Goal: Navigation & Orientation: Find specific page/section

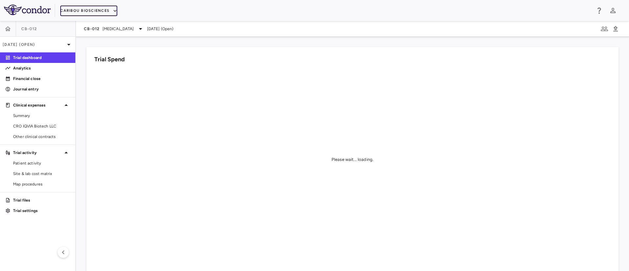
click at [112, 8] on icon "button" at bounding box center [115, 11] width 6 height 6
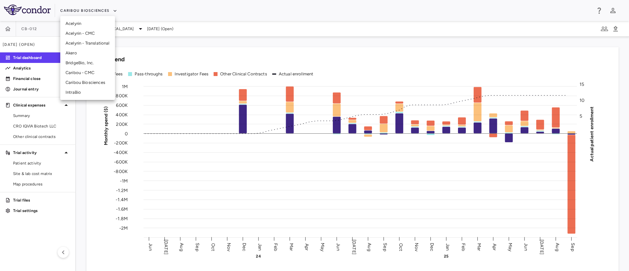
click at [76, 92] on li "IntraBio" at bounding box center [87, 92] width 55 height 10
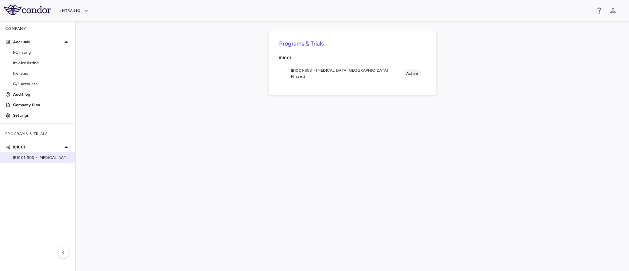
click at [37, 160] on span "IB1001-303 • [MEDICAL_DATA][GEOGRAPHIC_DATA]" at bounding box center [41, 158] width 57 height 6
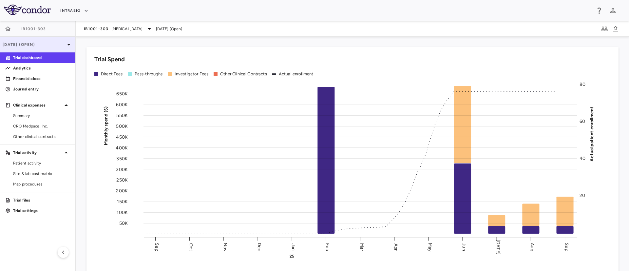
click at [54, 44] on p "[DATE] (Open)" at bounding box center [34, 45] width 62 height 6
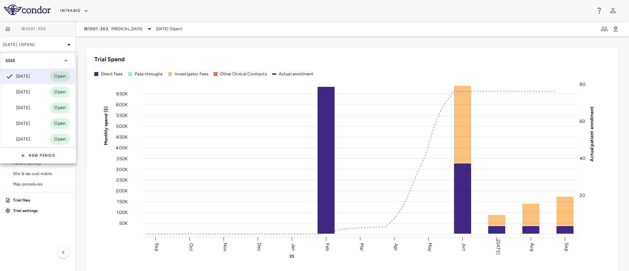
click at [252, 27] on div at bounding box center [314, 135] width 629 height 271
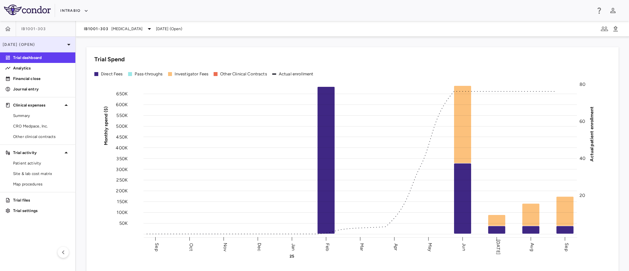
click at [61, 46] on p "[DATE] (Open)" at bounding box center [34, 45] width 62 height 6
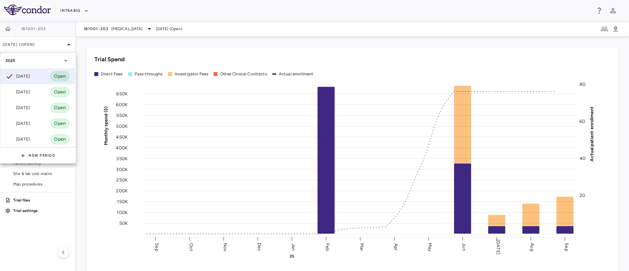
click at [265, 5] on div at bounding box center [314, 135] width 629 height 271
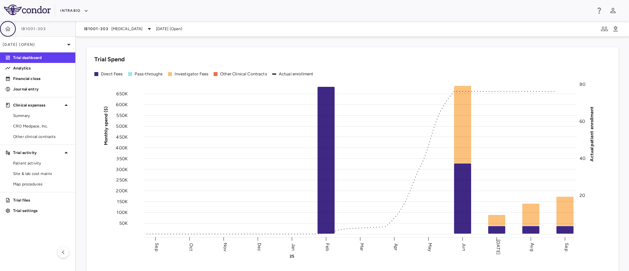
click at [9, 31] on icon "button" at bounding box center [8, 29] width 7 height 7
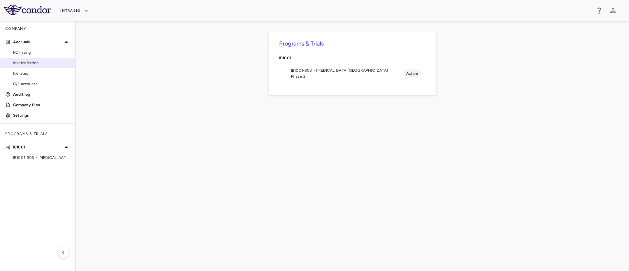
click at [29, 64] on span "Invoice listing" at bounding box center [41, 63] width 57 height 6
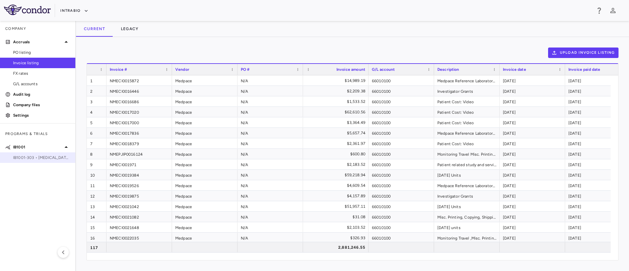
click at [34, 158] on span "IB1001-303 • [MEDICAL_DATA][GEOGRAPHIC_DATA]" at bounding box center [41, 158] width 57 height 6
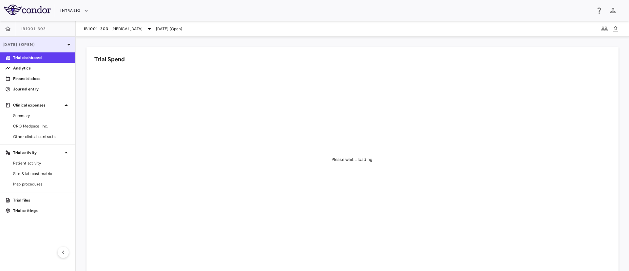
click at [64, 46] on p "[DATE] (Open)" at bounding box center [34, 45] width 62 height 6
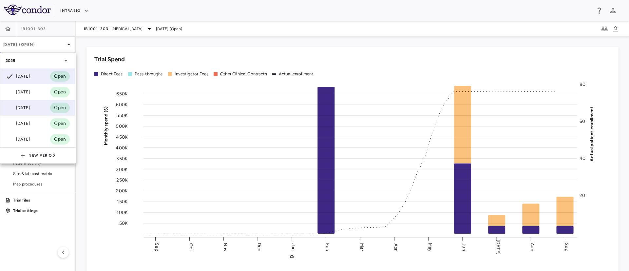
click at [34, 110] on div "[DATE] Open" at bounding box center [37, 108] width 75 height 16
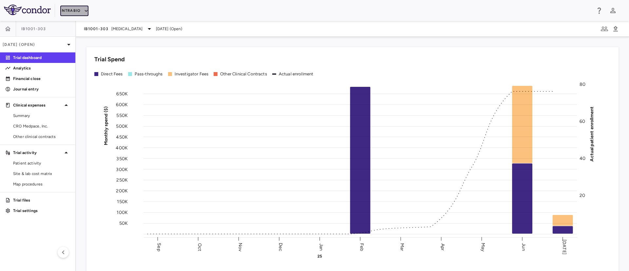
click at [77, 8] on button "IntraBio" at bounding box center [74, 11] width 28 height 10
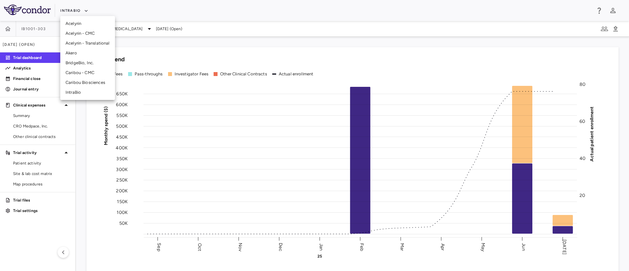
click at [80, 65] on li "BridgeBio, Inc." at bounding box center [87, 63] width 55 height 10
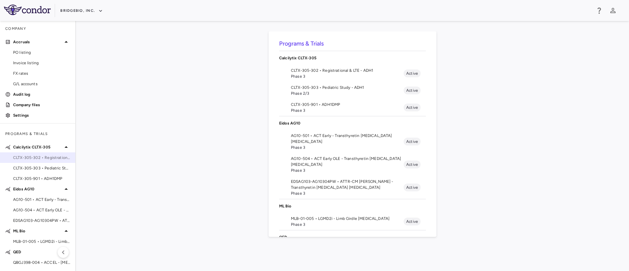
click at [40, 159] on span "CLTX-305-302 • Registrational & LTE - ADH1" at bounding box center [41, 158] width 57 height 6
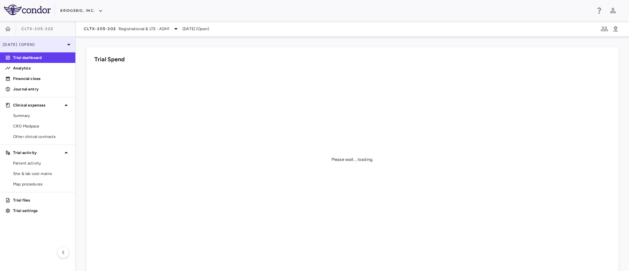
click at [67, 48] on div "[DATE] (Open)" at bounding box center [37, 45] width 75 height 16
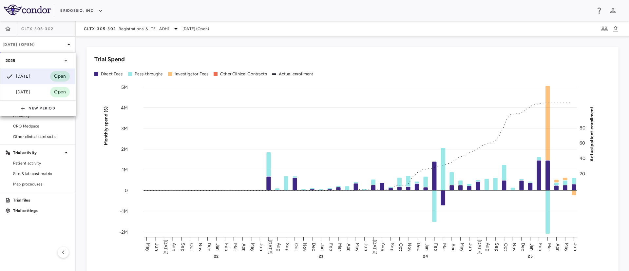
click at [183, 5] on div at bounding box center [314, 135] width 629 height 271
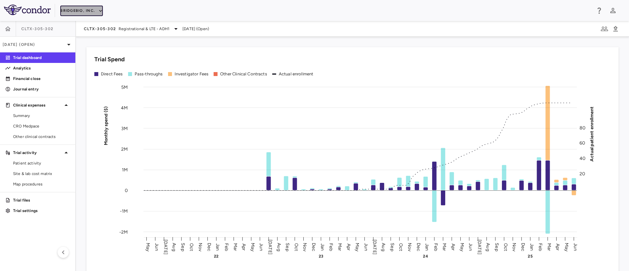
click at [96, 10] on button "BridgeBio, Inc." at bounding box center [81, 11] width 43 height 10
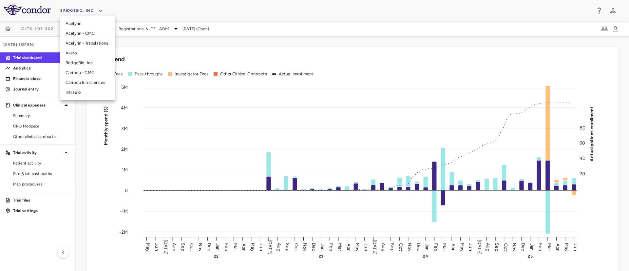
click at [87, 82] on li "Caribou Biosciences" at bounding box center [87, 83] width 55 height 10
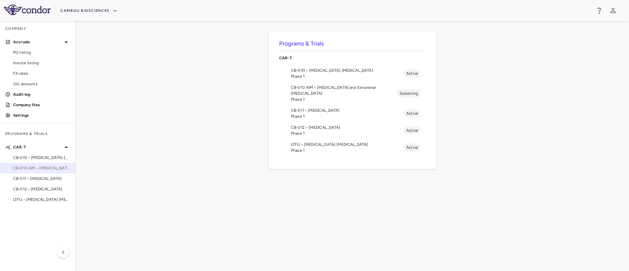
click at [34, 168] on span "CB-010 AIM • [MEDICAL_DATA] and Extrarenal [MEDICAL_DATA]" at bounding box center [41, 168] width 57 height 6
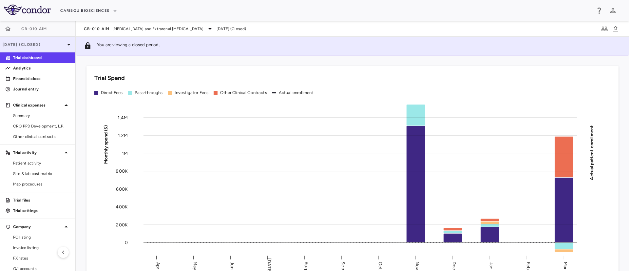
click at [65, 44] on icon at bounding box center [69, 45] width 8 height 8
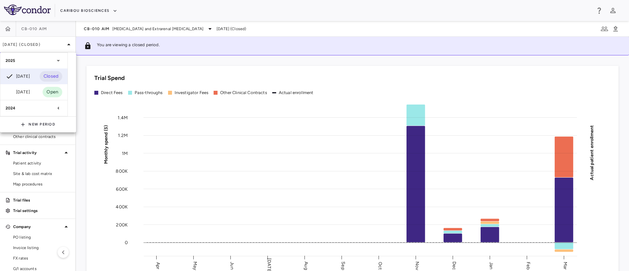
click at [7, 29] on div at bounding box center [314, 135] width 629 height 271
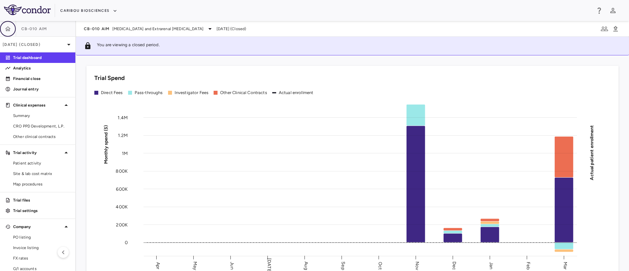
click at [7, 29] on icon "button" at bounding box center [8, 29] width 7 height 7
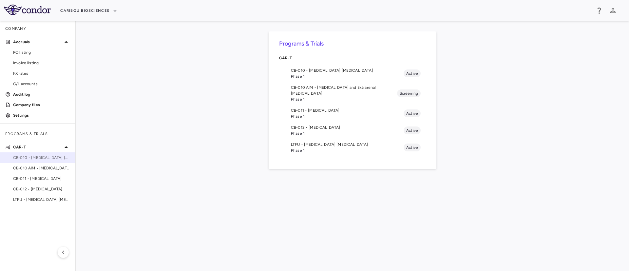
click at [52, 159] on span "CB-010 • [MEDICAL_DATA] [MEDICAL_DATA]" at bounding box center [41, 158] width 57 height 6
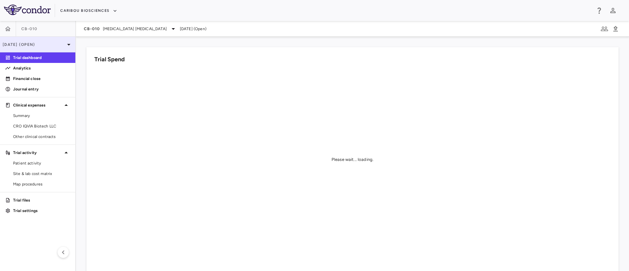
click at [61, 44] on p "[DATE] (Open)" at bounding box center [34, 45] width 62 height 6
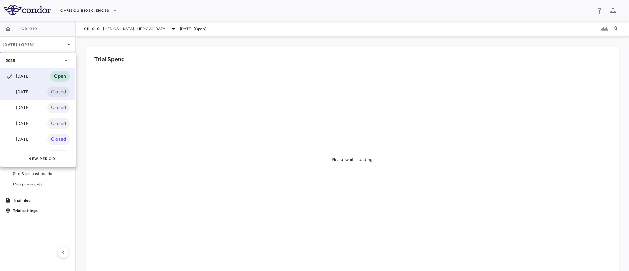
click at [30, 95] on div "[DATE]" at bounding box center [18, 92] width 24 height 8
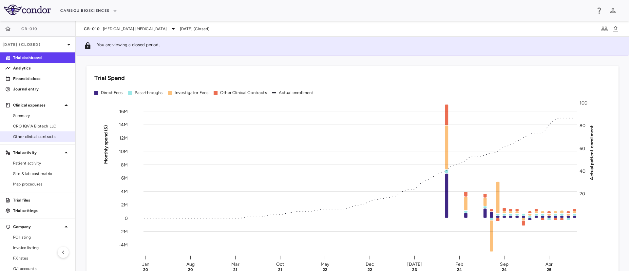
click at [31, 131] on div "Other clinical contracts" at bounding box center [37, 136] width 75 height 10
click at [34, 125] on span "CRO IQVIA Biotech LLC" at bounding box center [41, 126] width 57 height 6
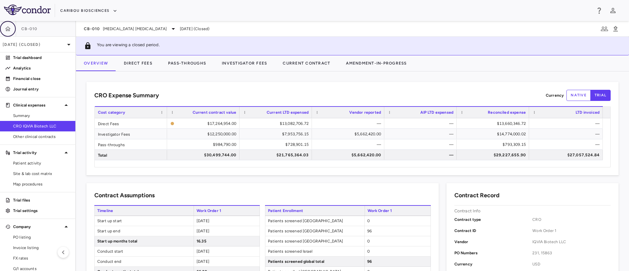
click at [7, 28] on icon "button" at bounding box center [8, 29] width 7 height 7
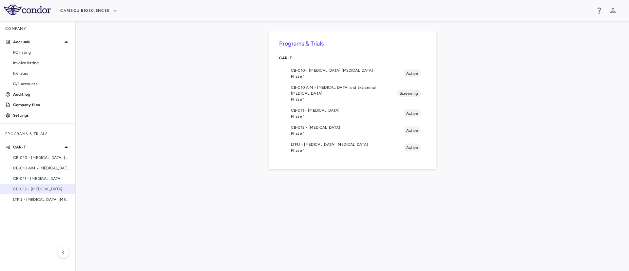
click at [26, 191] on span "CB-012 • [MEDICAL_DATA]" at bounding box center [41, 189] width 57 height 6
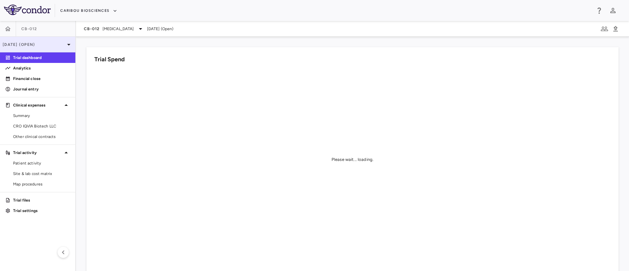
click at [68, 47] on icon at bounding box center [69, 45] width 8 height 8
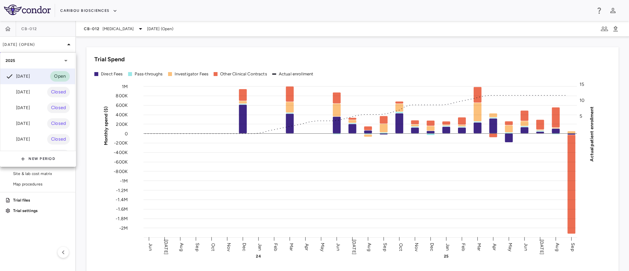
click at [7, 28] on div at bounding box center [314, 135] width 629 height 271
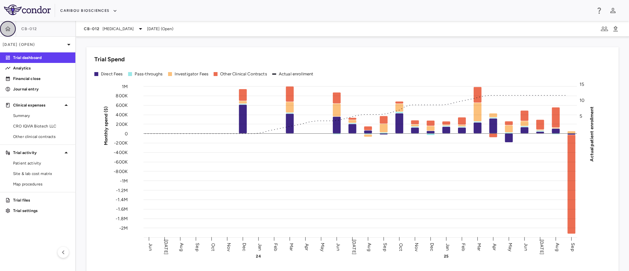
click at [7, 28] on icon "button" at bounding box center [8, 28] width 6 height 5
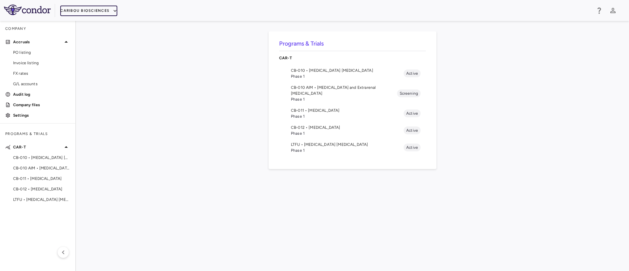
click at [107, 10] on button "Caribou Biosciences" at bounding box center [88, 11] width 57 height 10
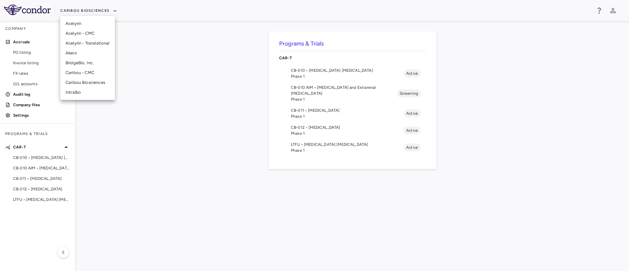
click at [71, 53] on li "Akero" at bounding box center [87, 53] width 55 height 10
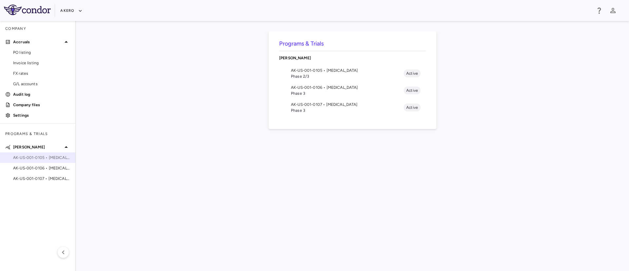
click at [44, 157] on span "AK-US-001-0105 • [MEDICAL_DATA]" at bounding box center [41, 158] width 57 height 6
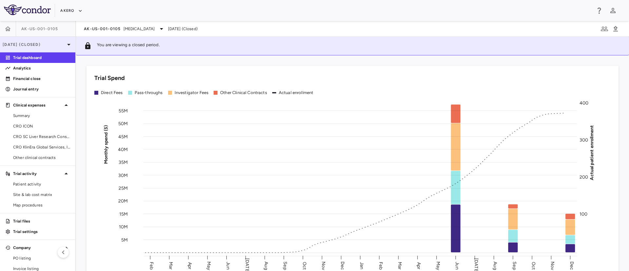
click at [60, 48] on div "[DATE] (Closed)" at bounding box center [37, 45] width 75 height 16
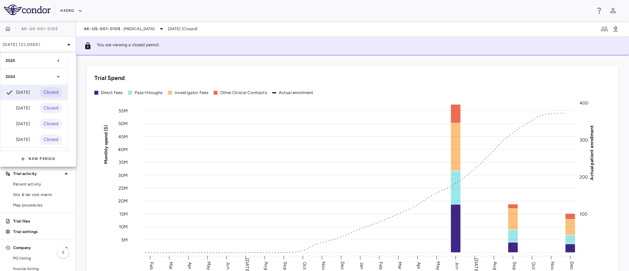
click at [47, 64] on div "2025" at bounding box center [33, 61] width 67 height 16
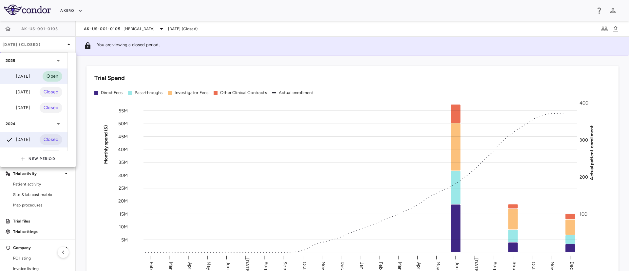
click at [24, 79] on div "[DATE]" at bounding box center [18, 76] width 24 height 8
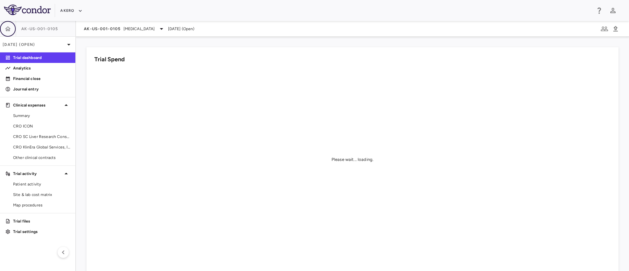
click at [8, 30] on icon "button" at bounding box center [8, 28] width 6 height 5
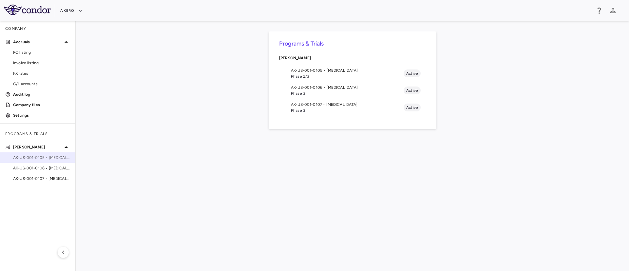
click at [40, 161] on div "AK-US-001-0105 • [MEDICAL_DATA]" at bounding box center [37, 158] width 75 height 10
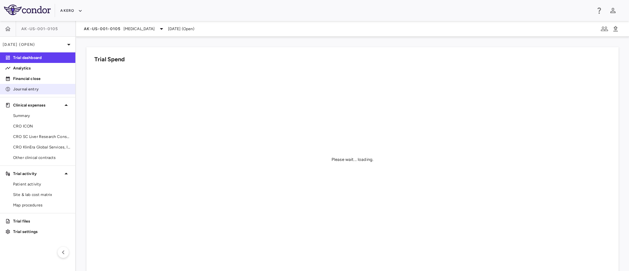
click at [22, 91] on p "Journal entry" at bounding box center [41, 89] width 57 height 6
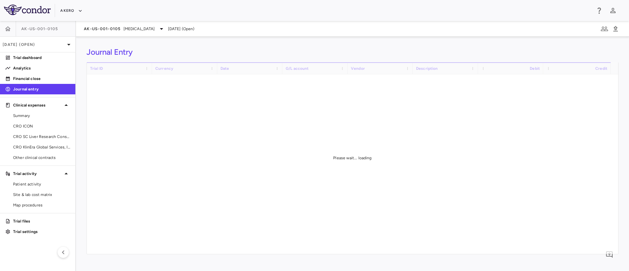
click at [27, 91] on p "Journal entry" at bounding box center [41, 89] width 57 height 6
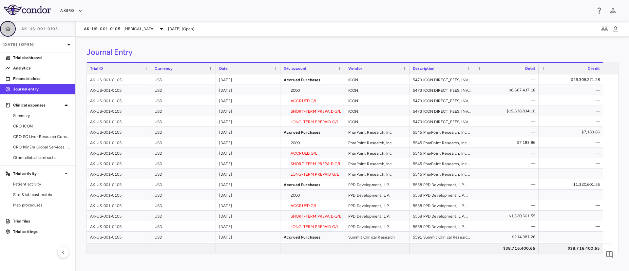
click at [8, 29] on icon "button" at bounding box center [8, 28] width 6 height 5
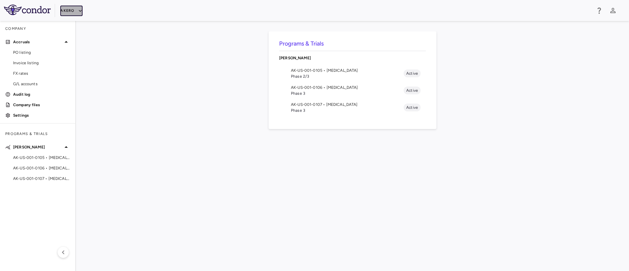
click at [79, 11] on icon "button" at bounding box center [80, 11] width 6 height 6
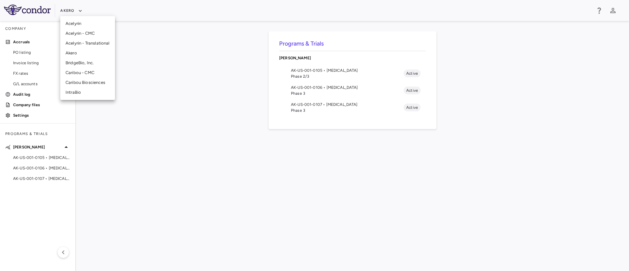
click at [71, 92] on li "IntraBio" at bounding box center [87, 92] width 55 height 10
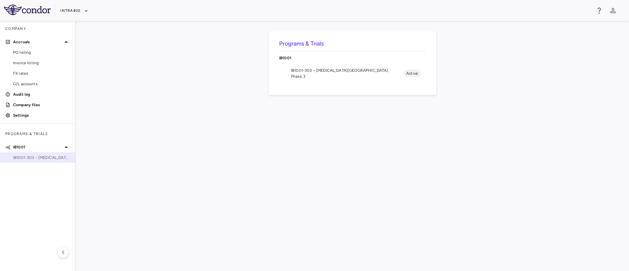
click at [29, 160] on span "IB1001-303 • [MEDICAL_DATA][GEOGRAPHIC_DATA]" at bounding box center [41, 158] width 57 height 6
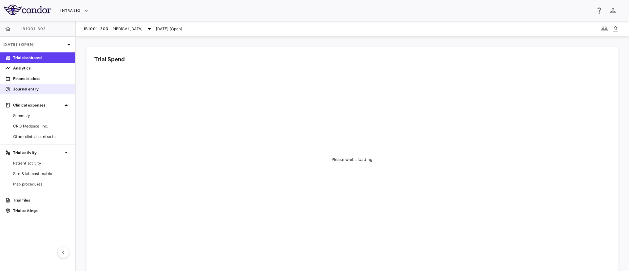
click at [21, 91] on p "Journal entry" at bounding box center [41, 89] width 57 height 6
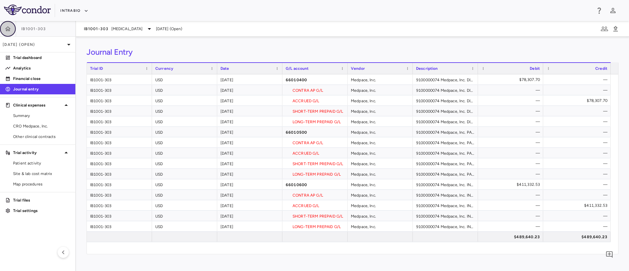
click at [9, 29] on icon "button" at bounding box center [8, 28] width 6 height 5
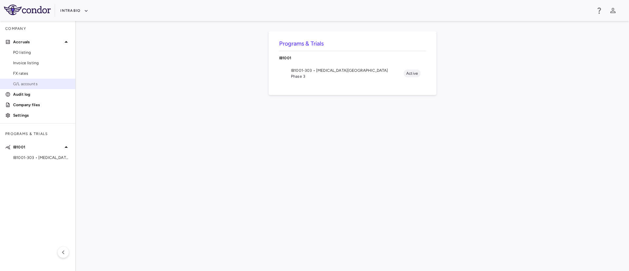
click at [30, 79] on link "G/L accounts" at bounding box center [37, 84] width 75 height 10
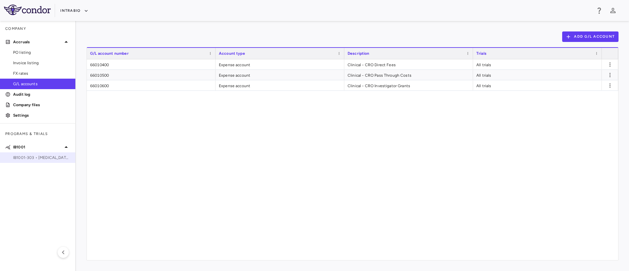
click at [38, 157] on span "IB1001-303 • [MEDICAL_DATA][GEOGRAPHIC_DATA]" at bounding box center [41, 158] width 57 height 6
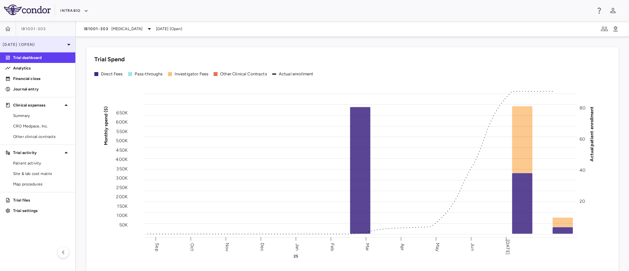
click at [45, 44] on p "[DATE] (Open)" at bounding box center [34, 45] width 62 height 6
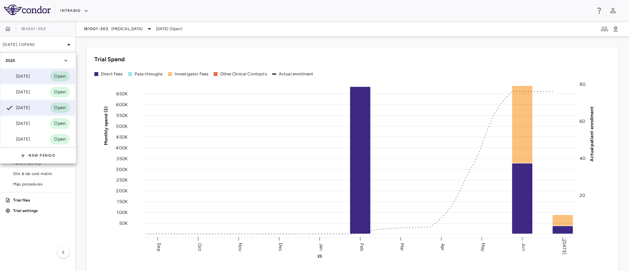
click at [21, 77] on div "[DATE]" at bounding box center [18, 76] width 24 height 8
